Goal: Transaction & Acquisition: Purchase product/service

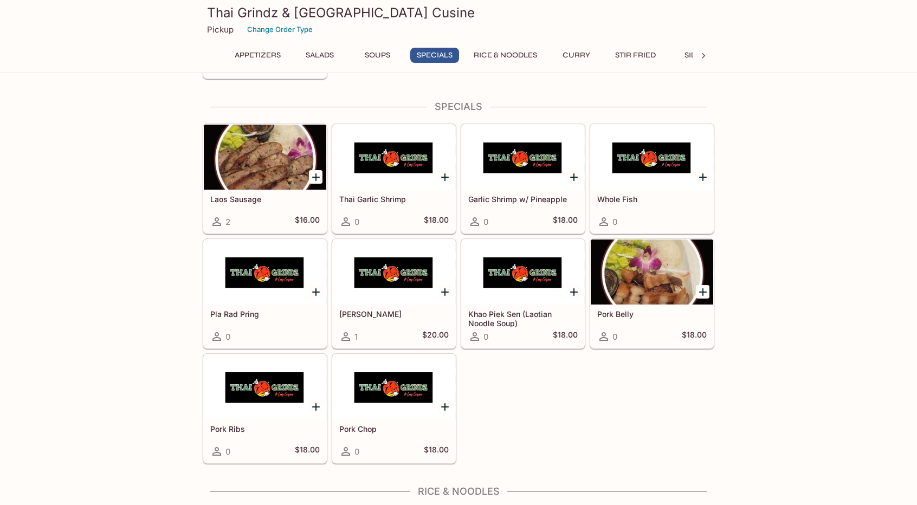
scroll to position [1301, 0]
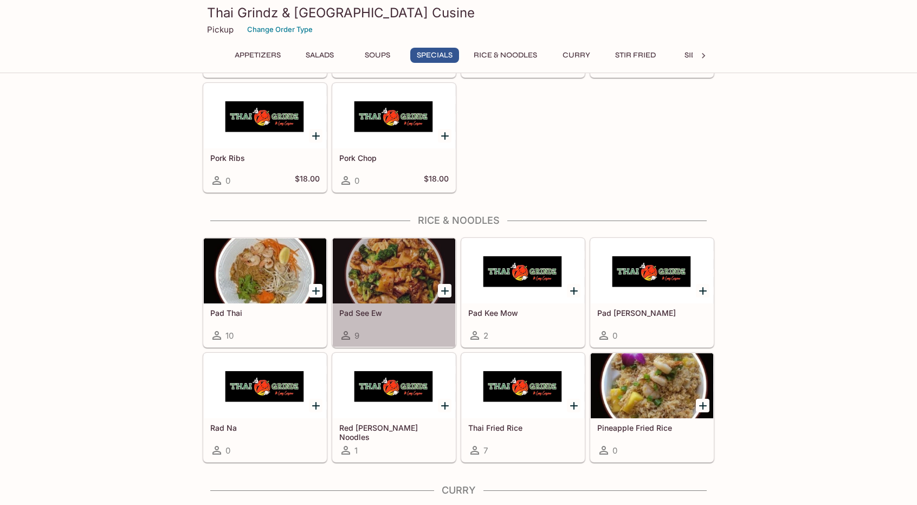
click at [375, 256] on div at bounding box center [394, 271] width 123 height 65
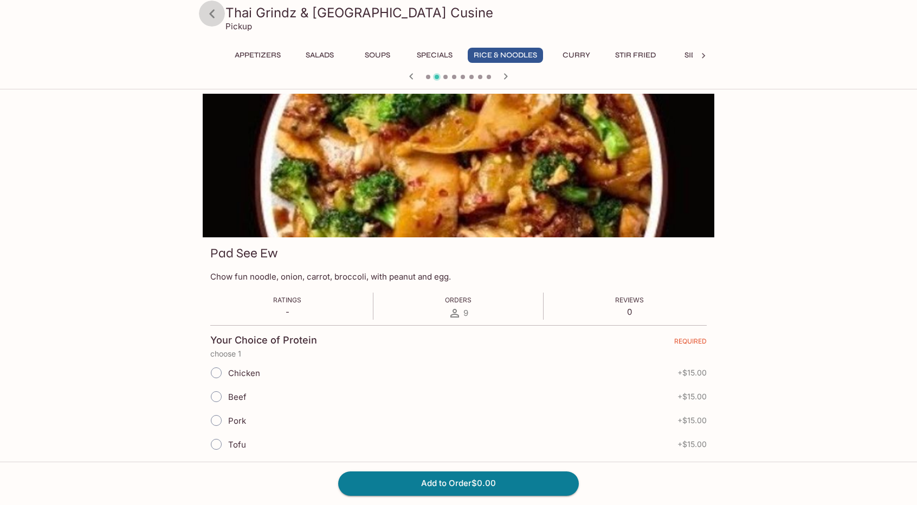
click at [214, 14] on icon at bounding box center [212, 13] width 19 height 19
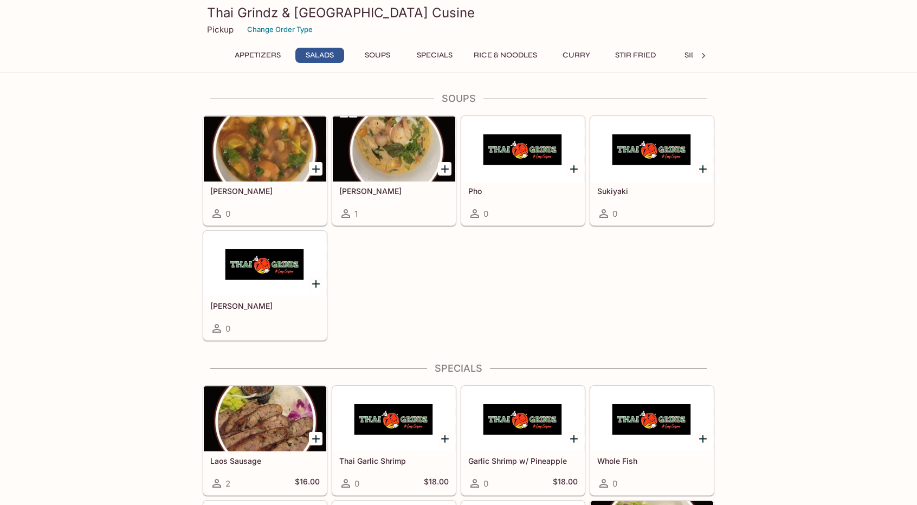
scroll to position [813, 0]
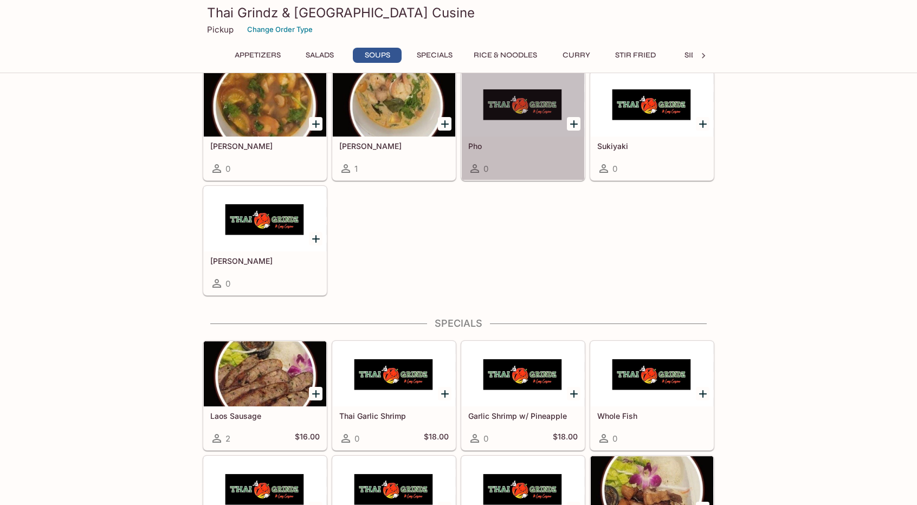
click at [504, 87] on div at bounding box center [523, 104] width 123 height 65
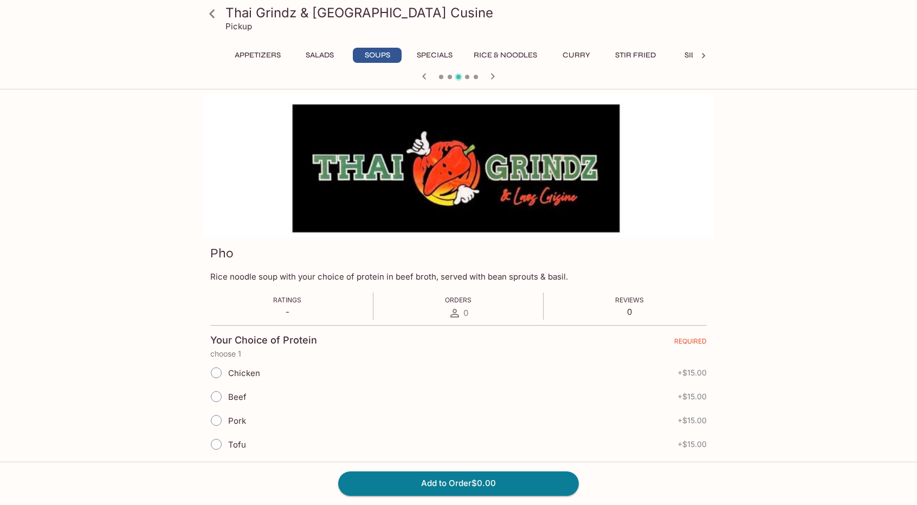
click at [214, 16] on icon at bounding box center [212, 13] width 19 height 19
